Goal: Book appointment/travel/reservation

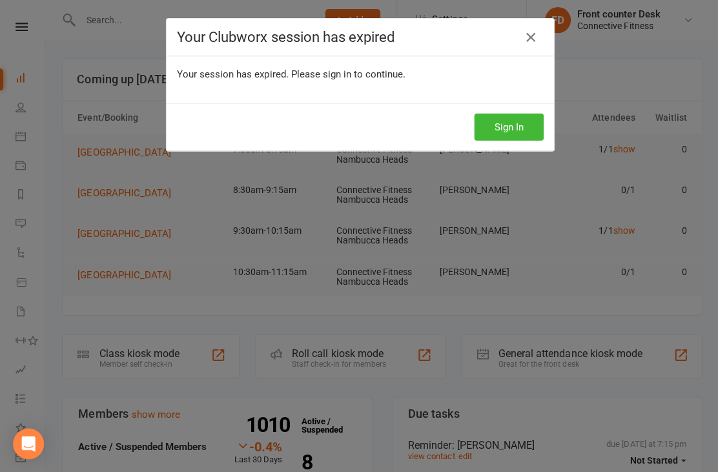
click at [514, 25] on div "Your Clubworx session has expired" at bounding box center [359, 38] width 386 height 37
click at [527, 34] on icon at bounding box center [528, 38] width 15 height 15
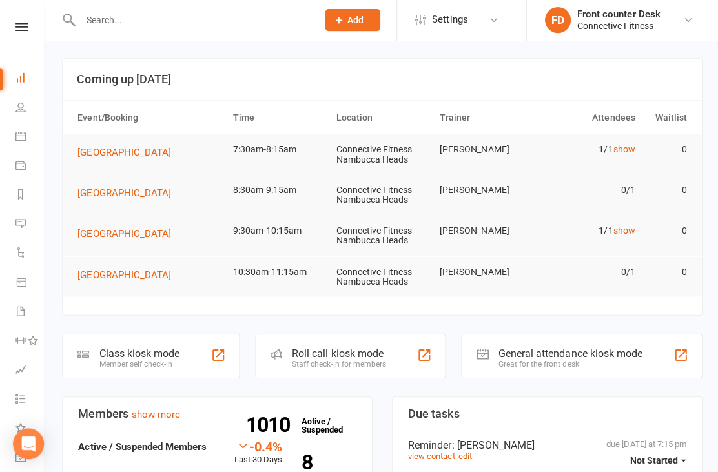
click at [23, 141] on link "Calendar" at bounding box center [29, 138] width 29 height 29
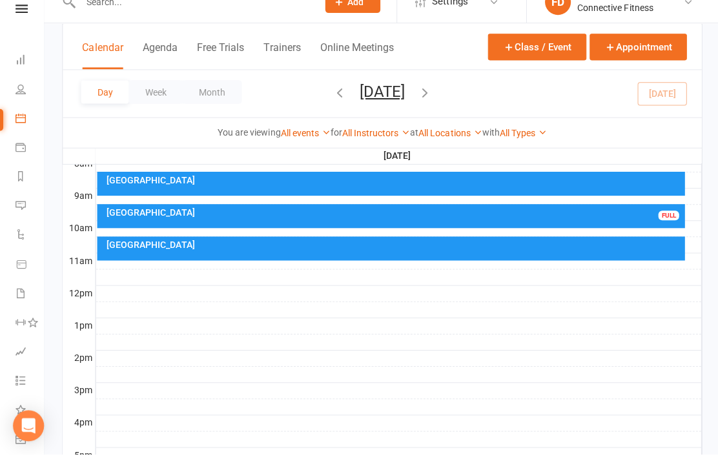
scroll to position [356, 0]
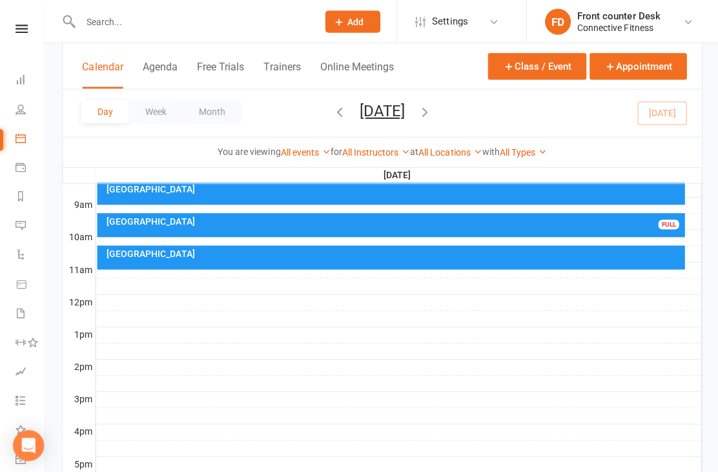
click at [654, 264] on div "[GEOGRAPHIC_DATA]" at bounding box center [390, 257] width 586 height 24
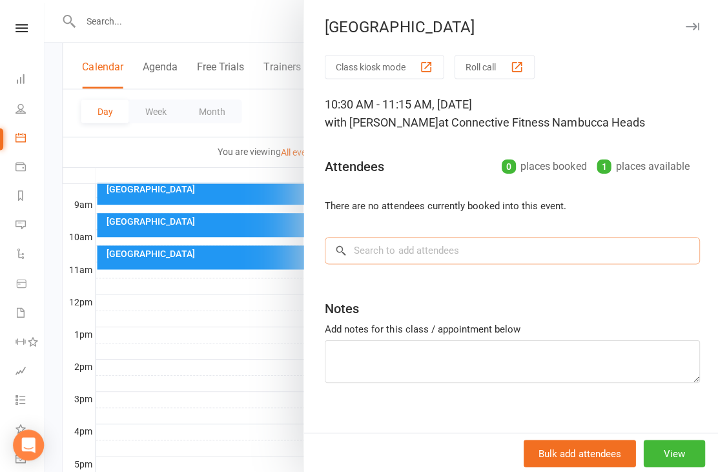
click at [617, 250] on input "search" at bounding box center [510, 249] width 374 height 27
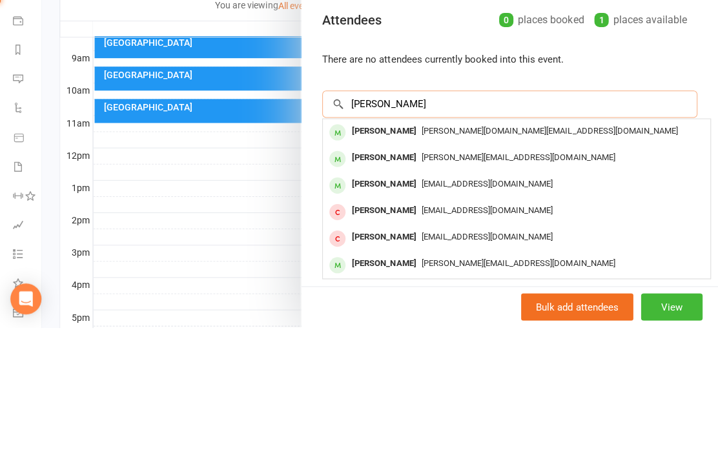
type input "[PERSON_NAME]"
click at [550, 294] on div "[PERSON_NAME][EMAIL_ADDRESS][DOMAIN_NAME]" at bounding box center [517, 303] width 376 height 19
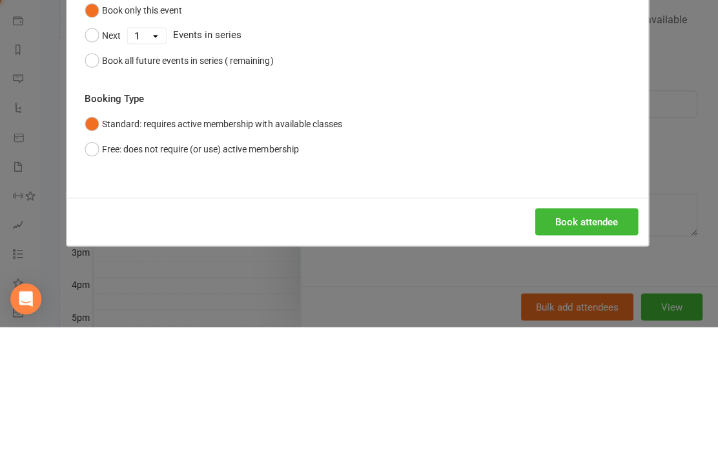
scroll to position [500, 0]
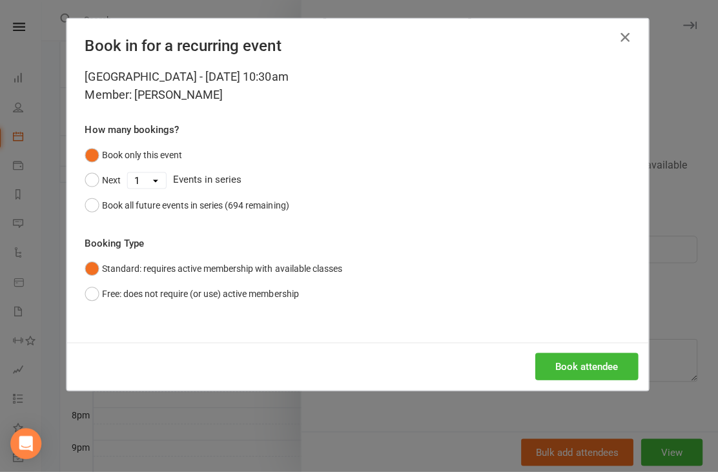
click at [610, 361] on button "Book attendee" at bounding box center [587, 366] width 103 height 27
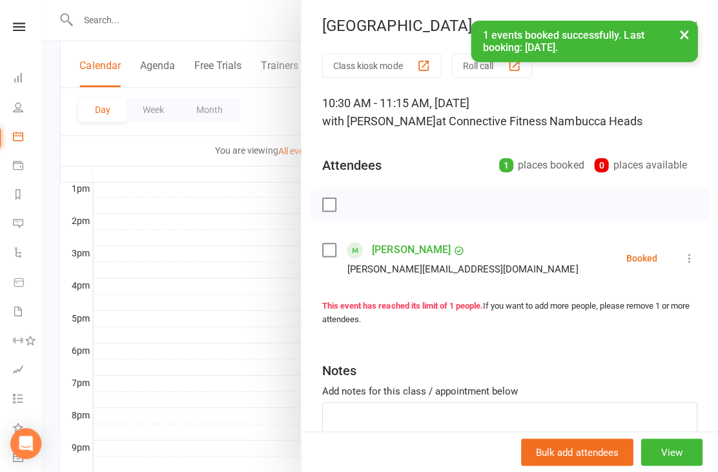
click at [680, 36] on button "×" at bounding box center [683, 36] width 23 height 28
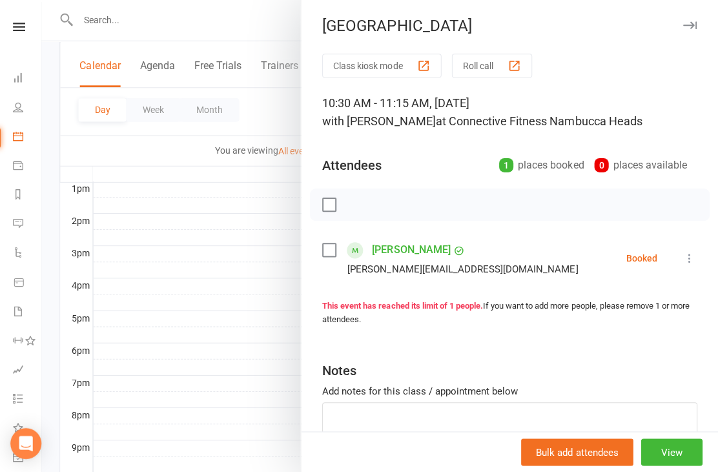
click at [694, 21] on button "button" at bounding box center [688, 26] width 15 height 15
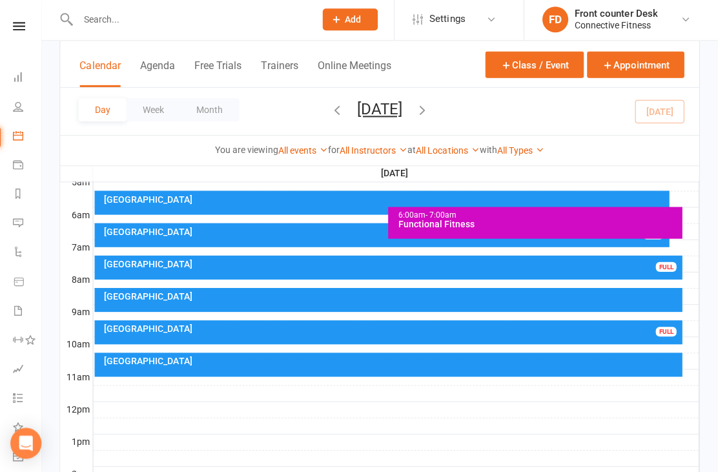
scroll to position [248, 0]
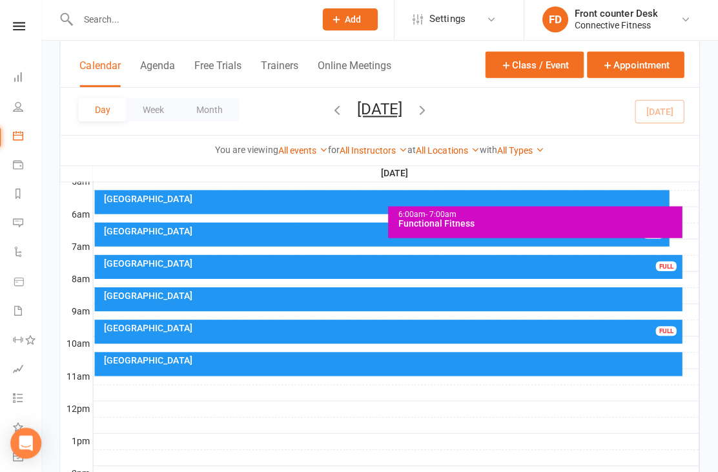
click at [664, 343] on div at bounding box center [397, 344] width 603 height 15
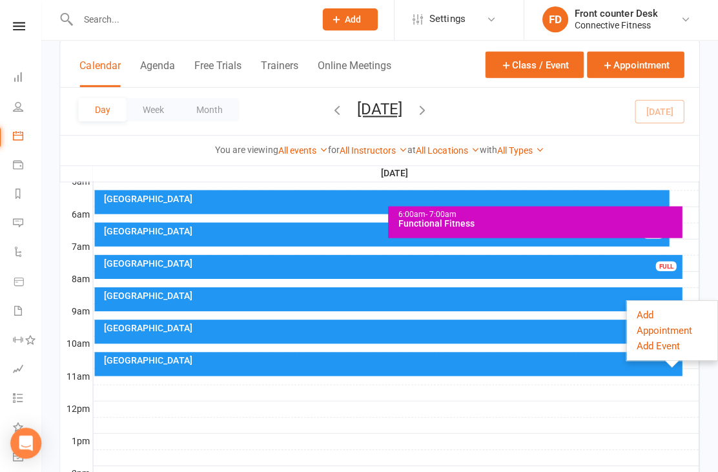
click at [594, 359] on div "[GEOGRAPHIC_DATA]" at bounding box center [393, 360] width 574 height 9
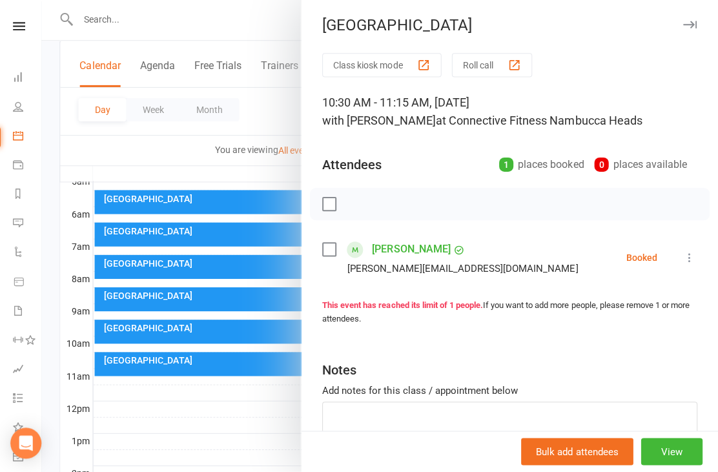
click at [692, 28] on icon "button" at bounding box center [690, 27] width 14 height 8
